Goal: Find specific page/section: Find specific page/section

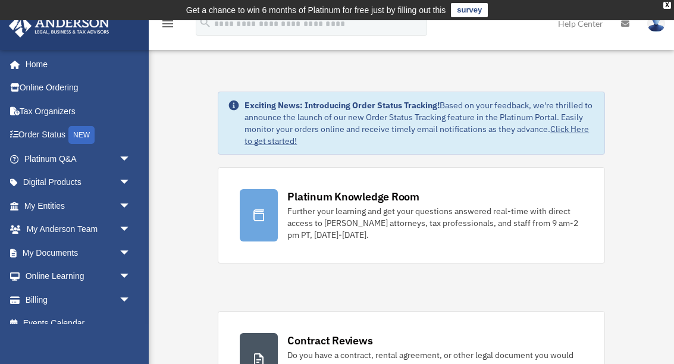
click at [81, 134] on div "NEW" at bounding box center [81, 135] width 26 height 18
click at [77, 114] on link "Tax Organizers" at bounding box center [78, 111] width 140 height 24
click at [130, 197] on span "arrow_drop_down" at bounding box center [131, 206] width 24 height 24
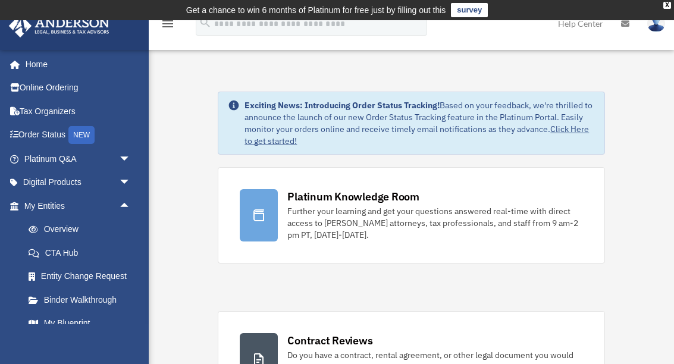
click at [84, 223] on link "Overview" at bounding box center [83, 230] width 132 height 24
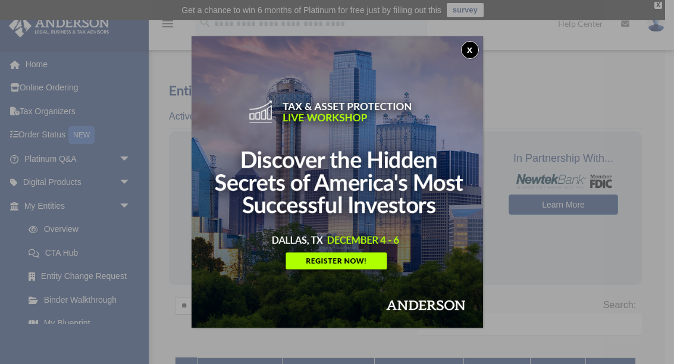
click at [475, 54] on button "x" at bounding box center [470, 50] width 18 height 18
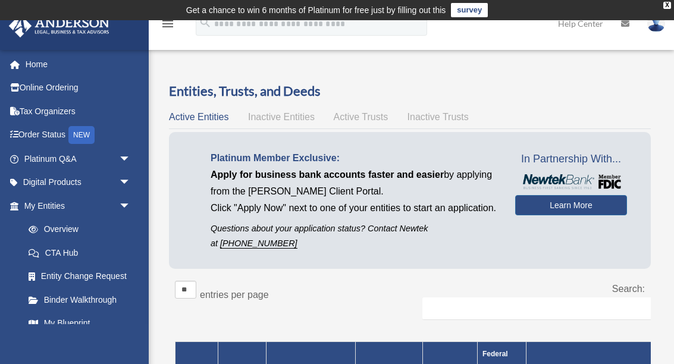
click at [373, 117] on span "Active Trusts" at bounding box center [361, 117] width 55 height 10
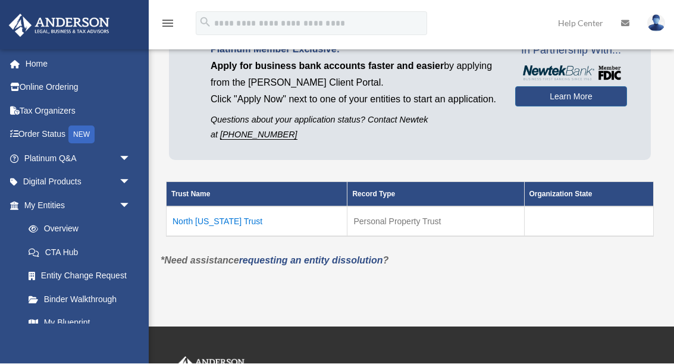
scroll to position [109, 0]
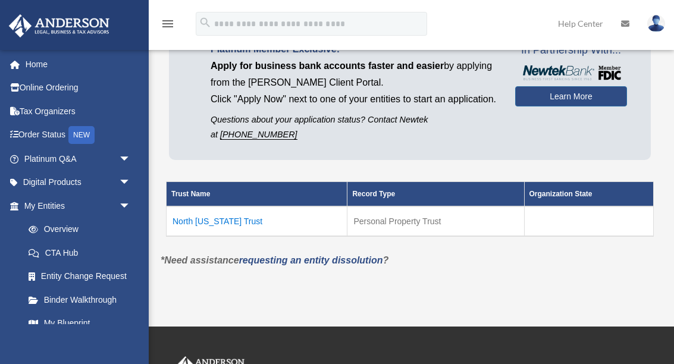
click at [224, 236] on td "North [US_STATE] Trust" at bounding box center [257, 222] width 181 height 30
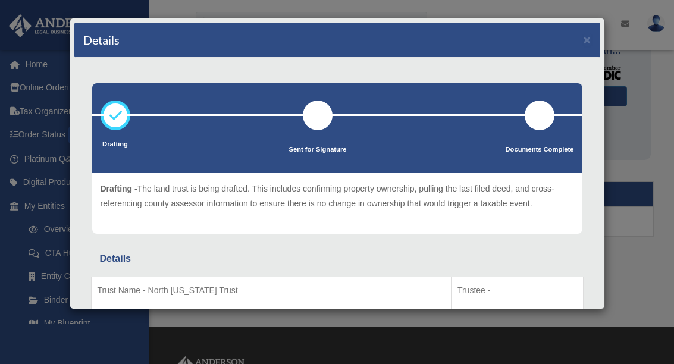
scroll to position [0, 0]
click at [580, 44] on div "Details ×" at bounding box center [337, 40] width 526 height 35
click at [585, 42] on button "×" at bounding box center [588, 39] width 8 height 13
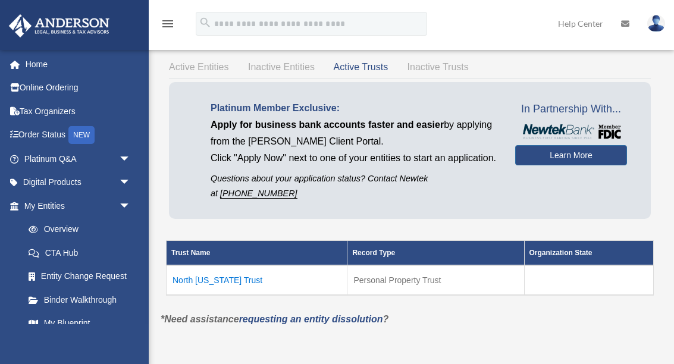
scroll to position [49, 0]
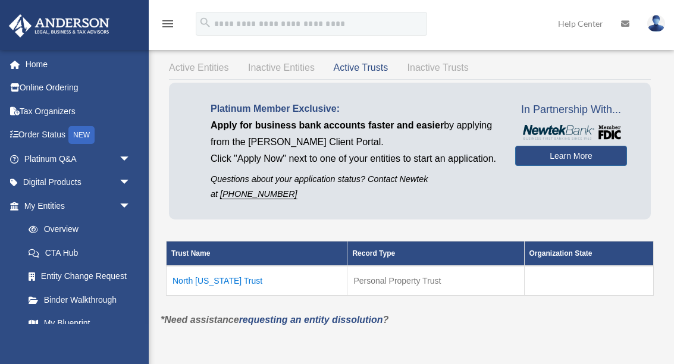
click at [210, 71] on span "Active Entities" at bounding box center [199, 68] width 60 height 10
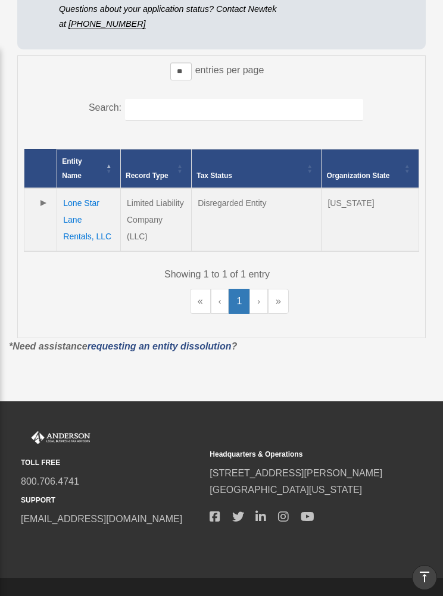
scroll to position [274, 0]
